Goal: Information Seeking & Learning: Compare options

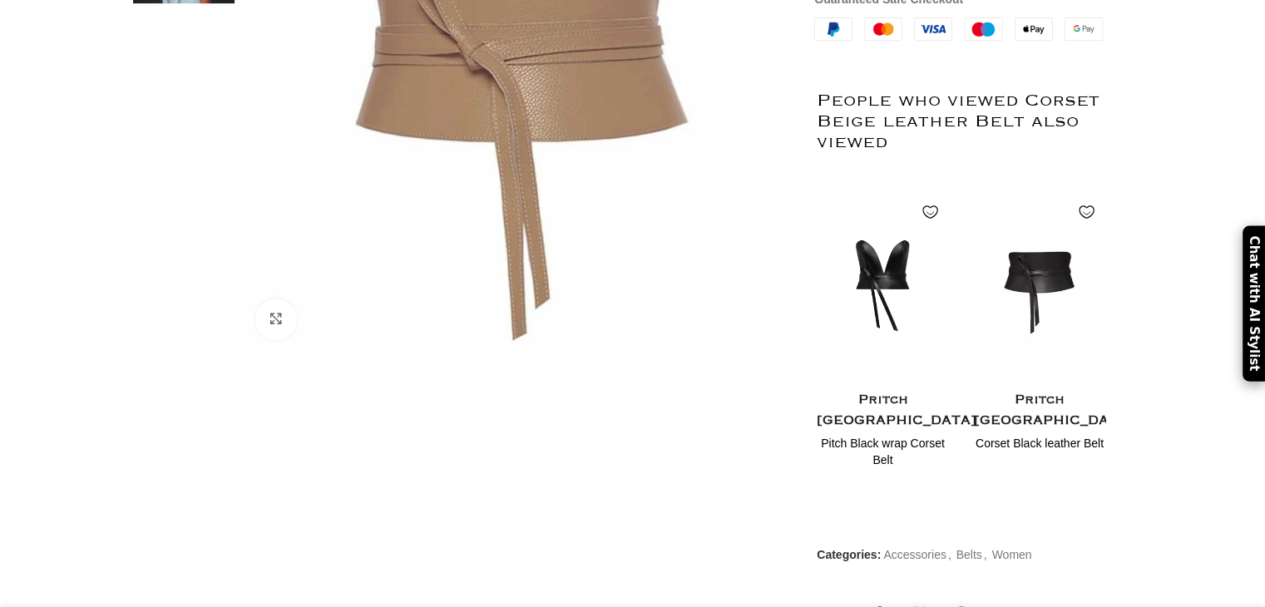
scroll to position [582, 0]
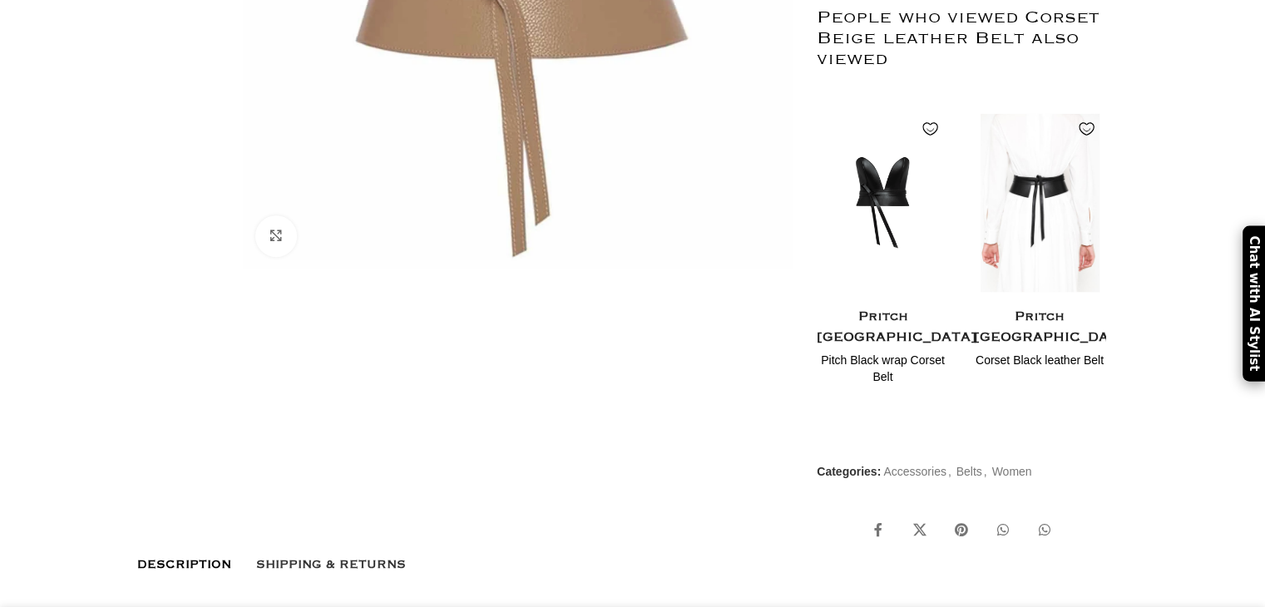
click at [1065, 248] on img "2 / 2" at bounding box center [1039, 202] width 136 height 205
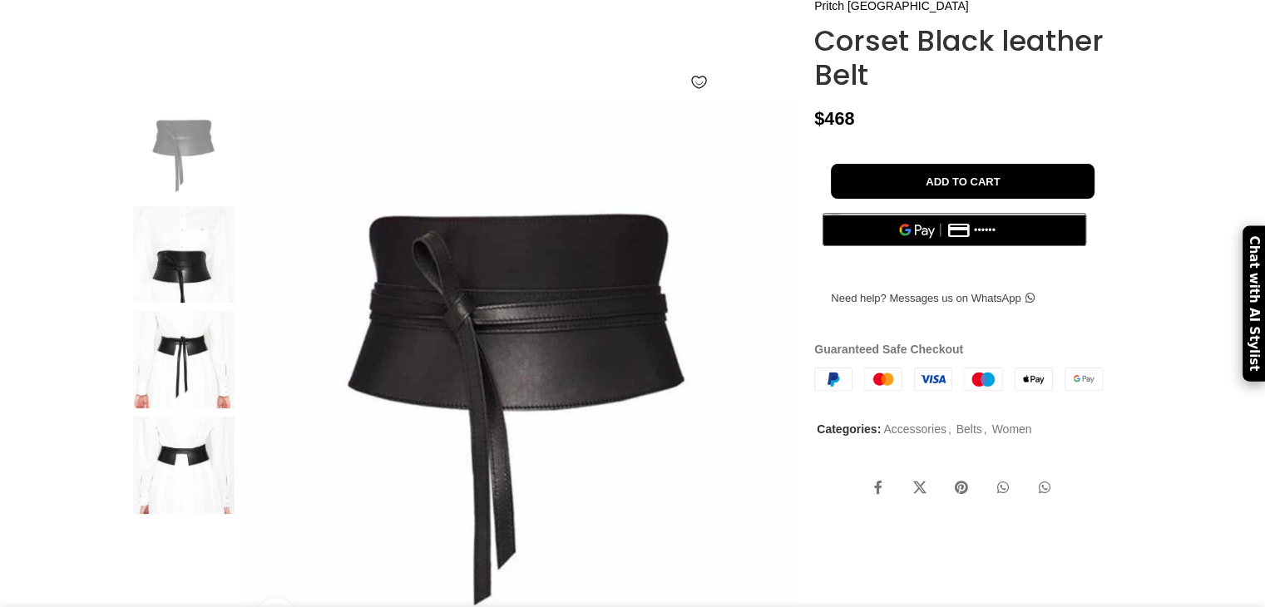
scroll to position [250, 0]
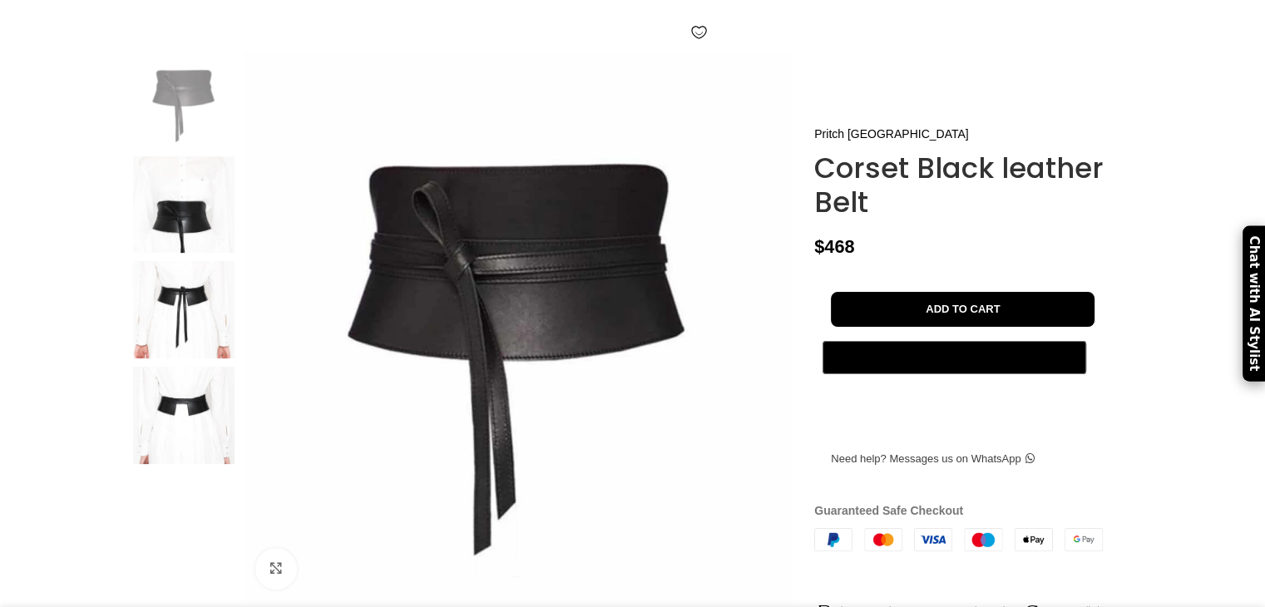
click at [173, 358] on img at bounding box center [183, 309] width 101 height 97
click at [195, 246] on img at bounding box center [183, 204] width 101 height 97
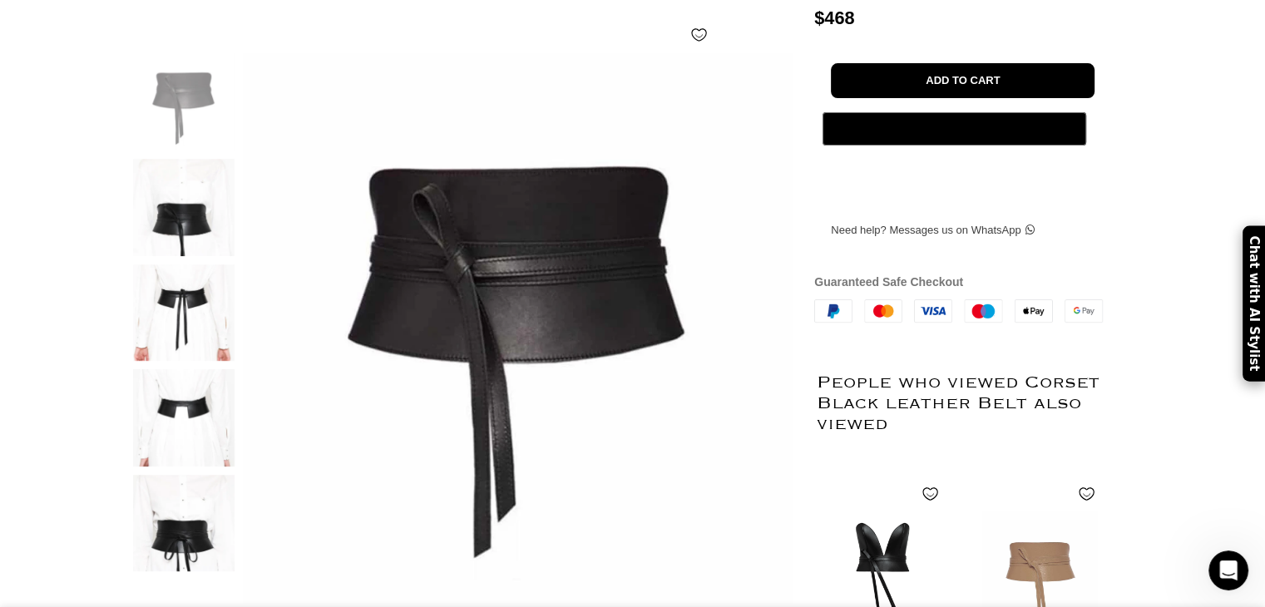
scroll to position [0, 1750]
click at [174, 254] on img at bounding box center [183, 207] width 101 height 97
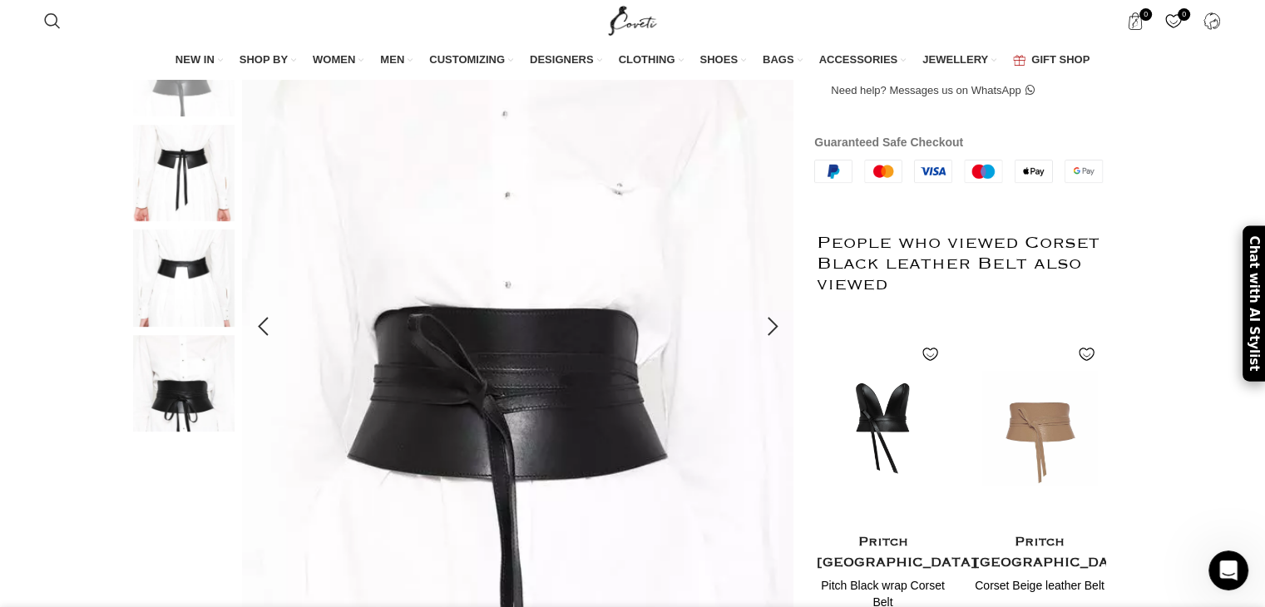
scroll to position [415, 0]
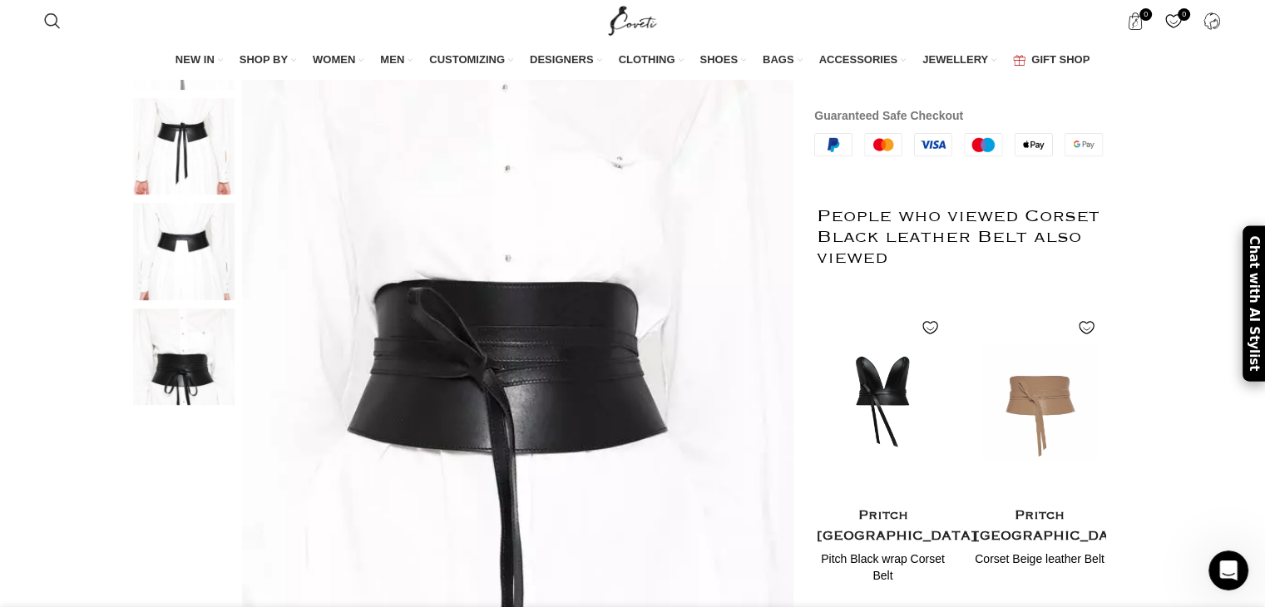
click at [187, 195] on img at bounding box center [183, 146] width 101 height 97
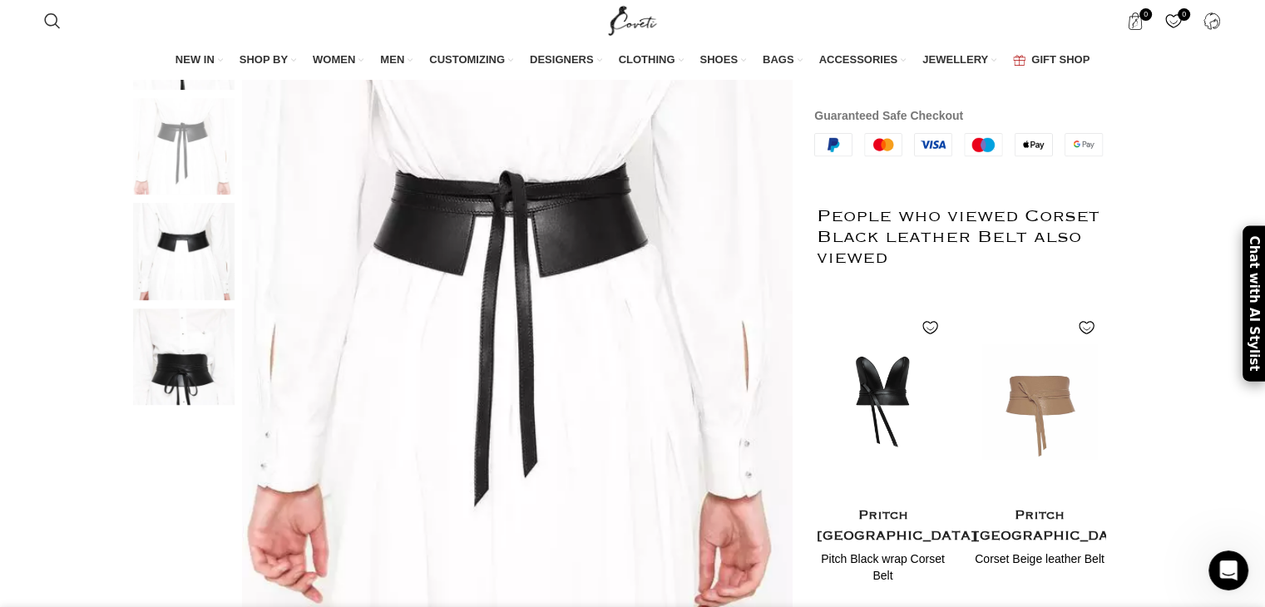
click at [192, 286] on img at bounding box center [183, 251] width 101 height 97
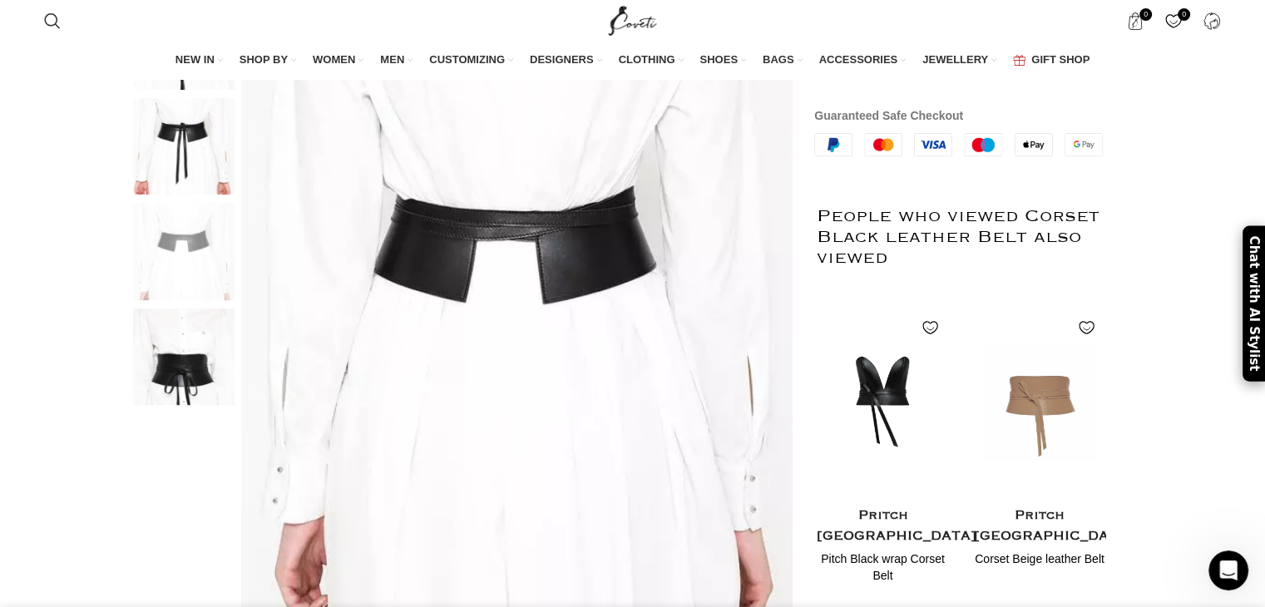
click at [196, 380] on img at bounding box center [183, 357] width 101 height 97
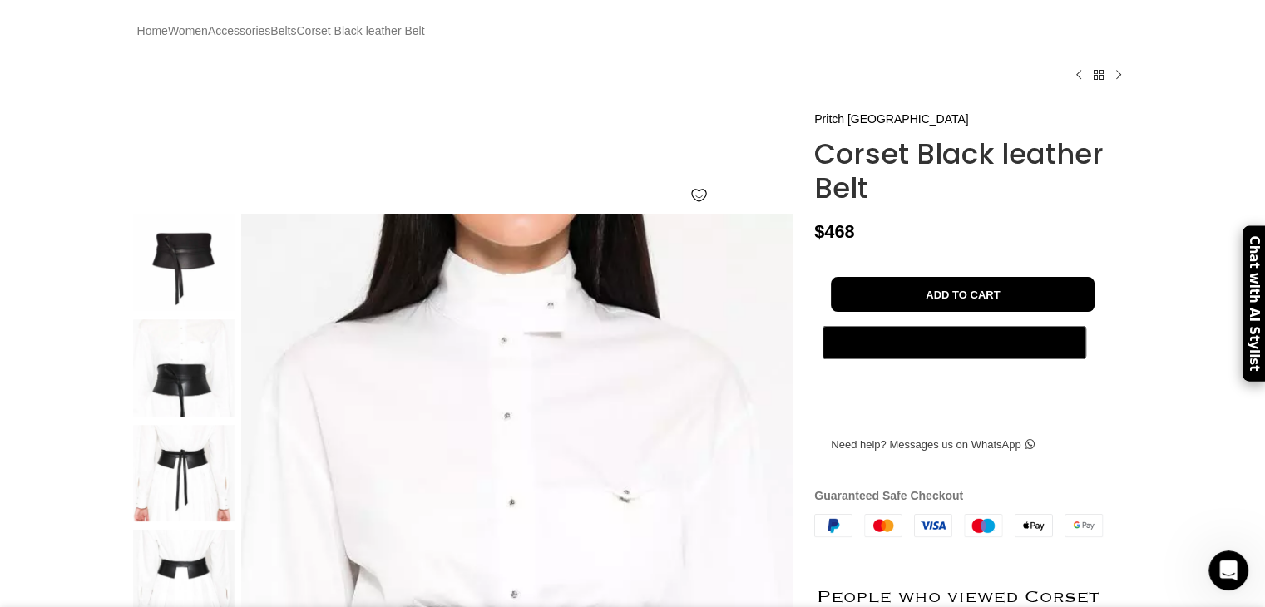
scroll to position [0, 0]
